Goal: Task Accomplishment & Management: Use online tool/utility

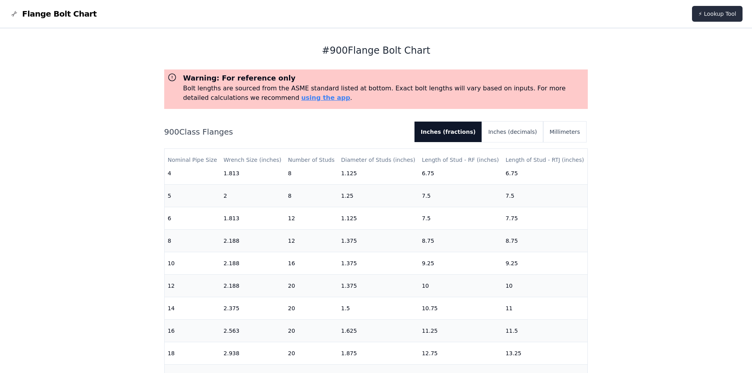
click at [737, 11] on link "⚡ Lookup Tool" at bounding box center [717, 14] width 51 height 16
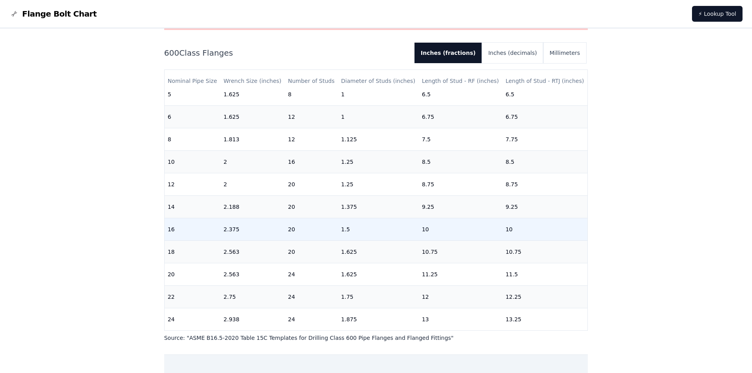
scroll to position [241, 0]
